Goal: Transaction & Acquisition: Purchase product/service

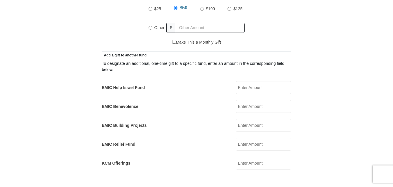
scroll to position [297, 0]
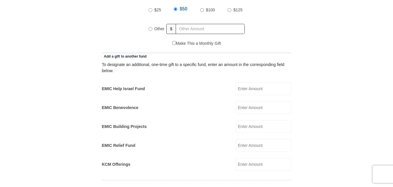
click at [151, 27] on input "Other" at bounding box center [151, 29] width 4 height 4
radio input "true"
click at [253, 82] on input "EMIC Help Israel Fund" at bounding box center [264, 88] width 56 height 13
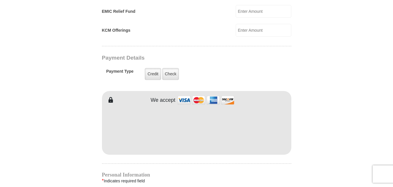
scroll to position [446, 0]
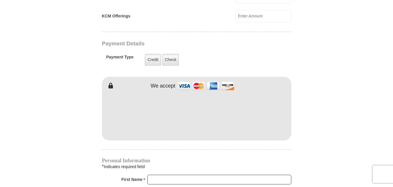
type input "5"
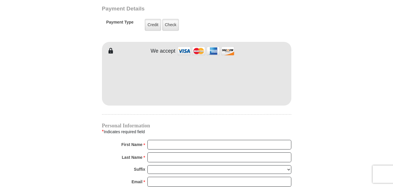
scroll to position [505, 0]
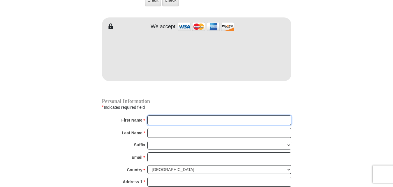
click at [181, 116] on input "First Name *" at bounding box center [219, 121] width 144 height 10
type input "[PERSON_NAME]"
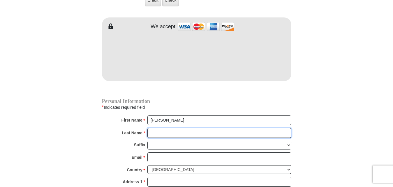
click at [172, 128] on input "Last Name *" at bounding box center [219, 133] width 144 height 10
type input "Forbes"
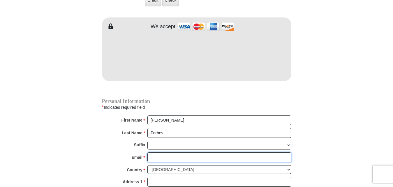
click at [168, 153] on input "Email *" at bounding box center [219, 158] width 144 height 10
type input "[EMAIL_ADDRESS][DOMAIN_NAME]"
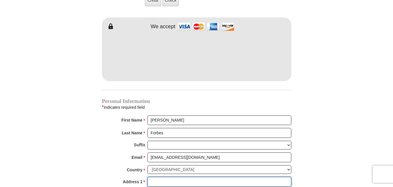
click at [170, 177] on input "Address 1 *" at bounding box center [219, 182] width 144 height 10
type input "[STREET_ADDRESS][PERSON_NAME]"
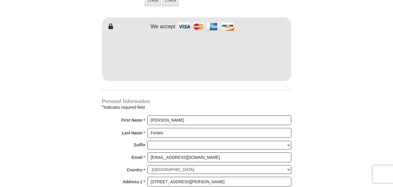
type input "Saginaw"
select select "[GEOGRAPHIC_DATA]"
type input "76179"
type input "8173662362"
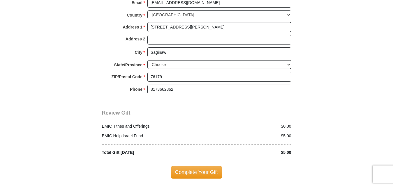
scroll to position [683, 0]
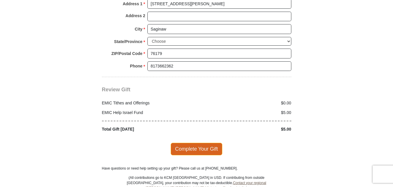
click at [211, 143] on span "Complete Your Gift" at bounding box center [197, 149] width 52 height 12
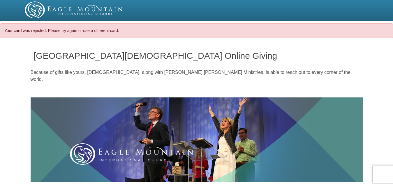
select select "[GEOGRAPHIC_DATA]"
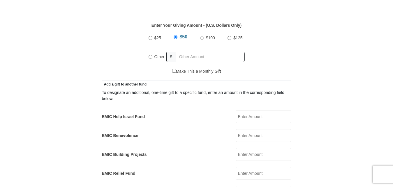
scroll to position [297, 0]
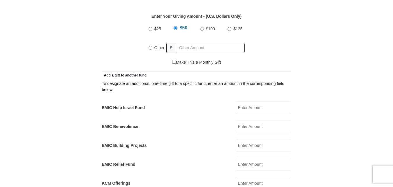
click at [152, 46] on input "Other" at bounding box center [151, 48] width 4 height 4
radio input "true"
click at [255, 103] on input "EMIC Help Israel Fund" at bounding box center [264, 107] width 56 height 13
type input "5"
click at [75, 67] on form "[GEOGRAPHIC_DATA][DEMOGRAPHIC_DATA] Online Giving Because of gifts like yours, …" at bounding box center [197, 176] width 332 height 862
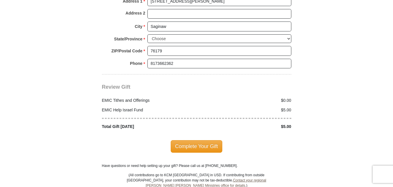
scroll to position [713, 0]
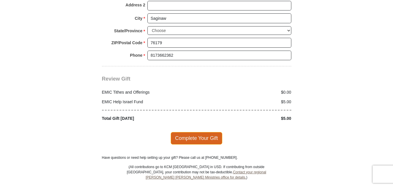
click at [177, 132] on span "Complete Your Gift" at bounding box center [197, 138] width 52 height 12
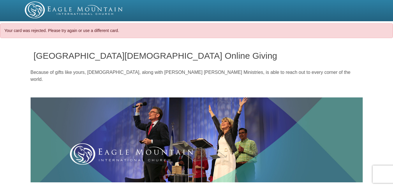
select select "[GEOGRAPHIC_DATA]"
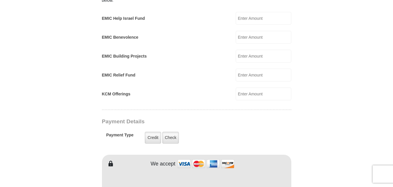
scroll to position [475, 0]
